Goal: Information Seeking & Learning: Learn about a topic

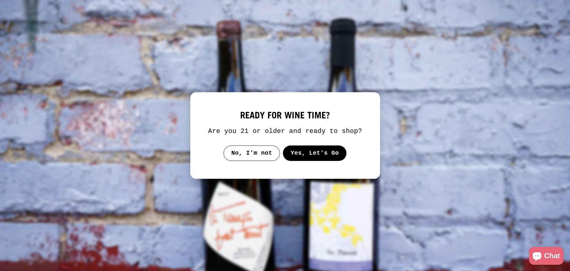
click at [299, 157] on button "Yes, Let's Go" at bounding box center [315, 152] width 64 height 15
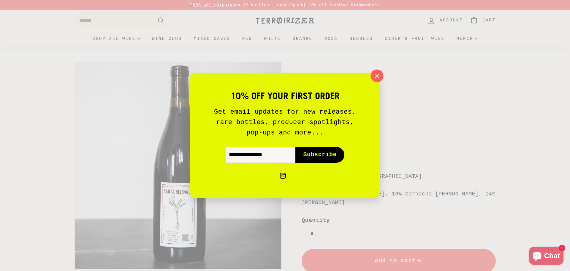
click at [379, 73] on icon "button" at bounding box center [377, 75] width 9 height 9
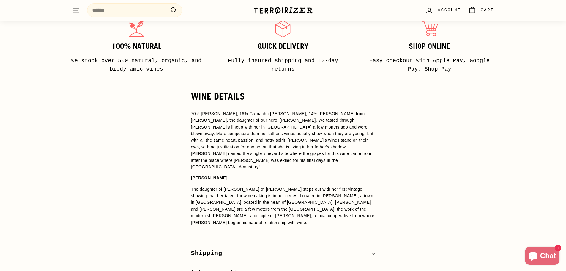
scroll to position [386, 0]
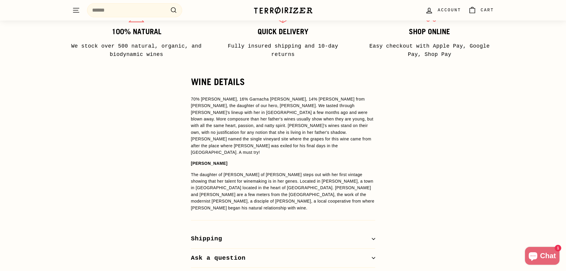
click at [373, 237] on icon "button" at bounding box center [374, 239] width 4 height 4
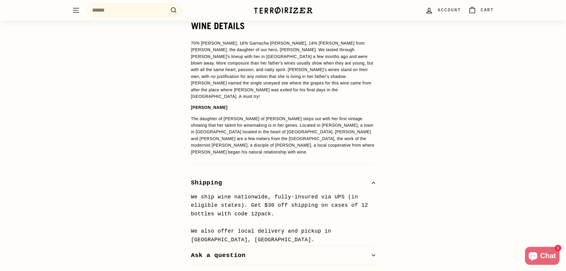
scroll to position [446, 0]
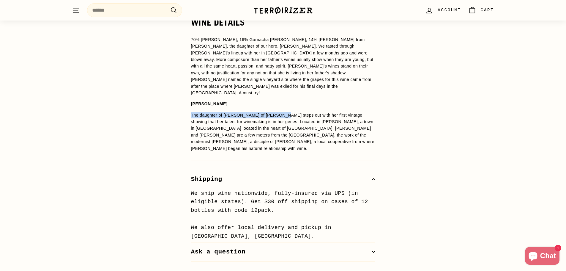
drag, startPoint x: 191, startPoint y: 91, endPoint x: 277, endPoint y: 93, distance: 86.2
click at [277, 112] on p "The daughter of [PERSON_NAME] of [PERSON_NAME] steps out with her first vintage…" at bounding box center [283, 132] width 184 height 40
click at [187, 79] on div "WINE DETAILS 70% [PERSON_NAME], 16% Garnacha [PERSON_NAME], 14% [PERSON_NAME] f…" at bounding box center [283, 139] width 208 height 244
drag, startPoint x: 191, startPoint y: 80, endPoint x: 276, endPoint y: 91, distance: 85.7
click at [277, 91] on span "70% [PERSON_NAME], 16% Garnacha [PERSON_NAME], 14% [PERSON_NAME] from [PERSON_N…" at bounding box center [283, 93] width 184 height 115
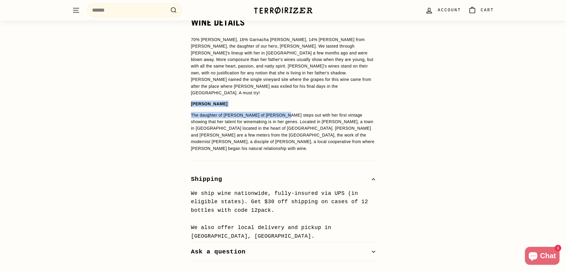
copy span "[PERSON_NAME] The daughter of [PERSON_NAME] of [PERSON_NAME]"
